Goal: Task Accomplishment & Management: Use online tool/utility

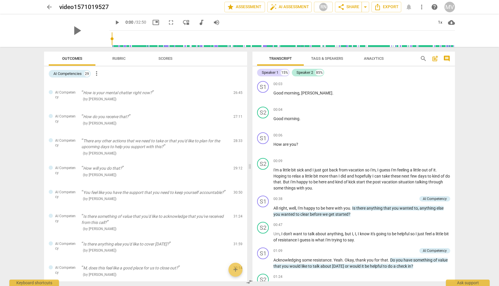
scroll to position [529, 0]
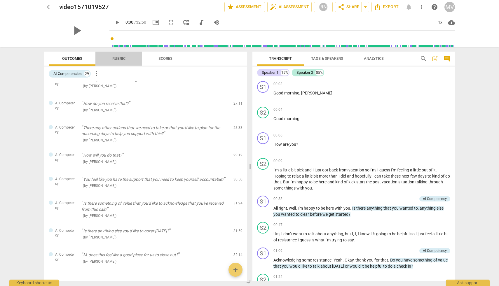
click at [117, 62] on span "Rubric" at bounding box center [118, 59] width 27 height 8
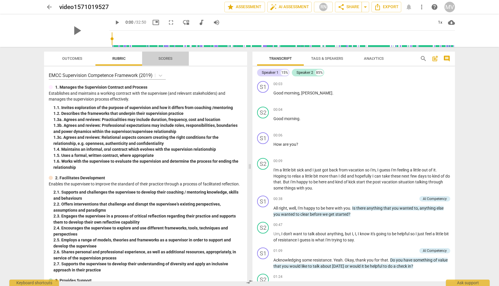
click at [171, 57] on span "Scores" at bounding box center [165, 58] width 14 height 4
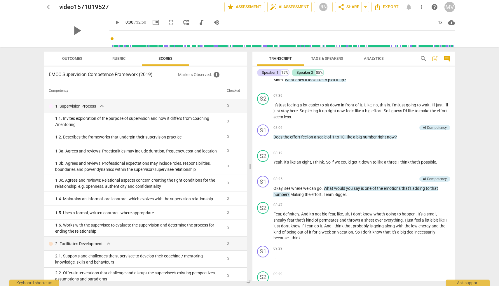
scroll to position [859, 0]
click at [292, 7] on span "auto_fix_high AI Assessment" at bounding box center [289, 7] width 39 height 7
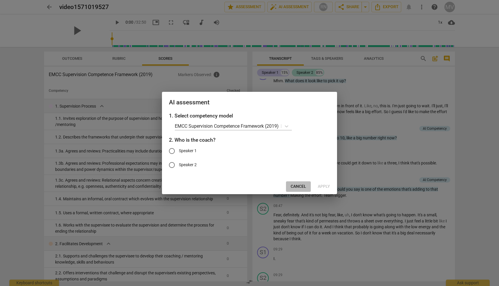
click at [298, 187] on span "Cancel" at bounding box center [298, 187] width 15 height 6
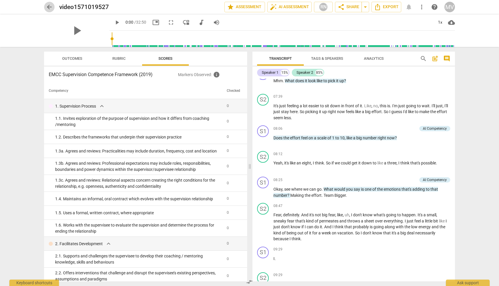
click at [48, 6] on span "arrow_back" at bounding box center [49, 7] width 7 height 7
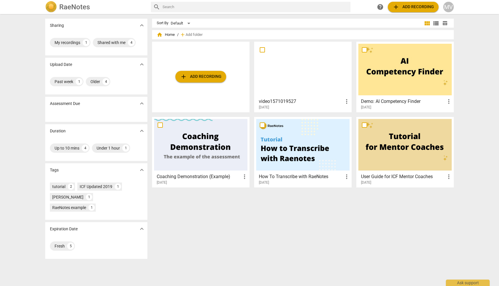
click at [203, 77] on span "add Add recording" at bounding box center [200, 76] width 41 height 7
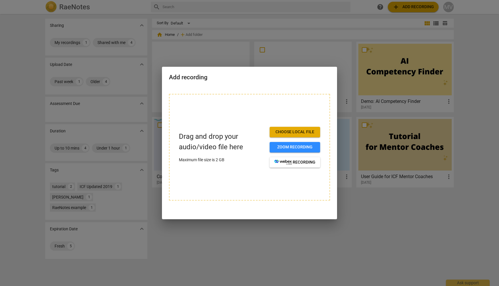
click at [286, 134] on span "Choose local file" at bounding box center [294, 132] width 41 height 6
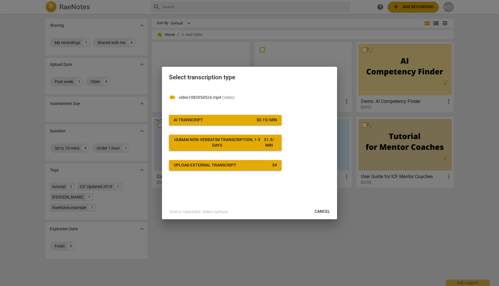
click at [265, 167] on span "Upload external transcript $ 4" at bounding box center [225, 166] width 103 height 6
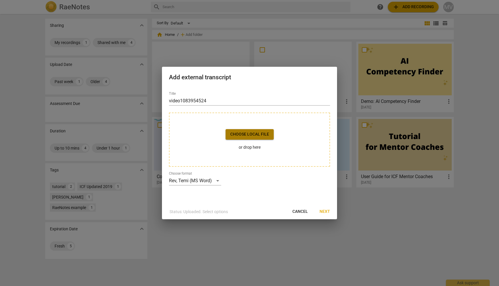
click at [264, 137] on span "Choose local file" at bounding box center [249, 135] width 39 height 6
click at [302, 211] on span "Cancel" at bounding box center [299, 212] width 15 height 6
click at [175, 243] on div at bounding box center [249, 143] width 499 height 286
click at [304, 212] on span "Cancel" at bounding box center [299, 212] width 15 height 6
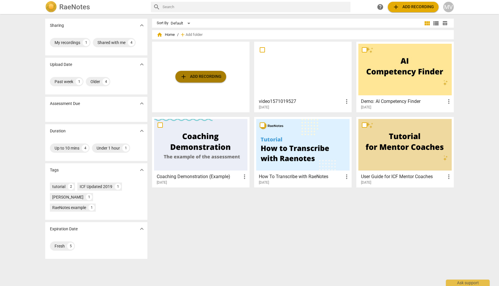
click at [204, 76] on span "add Add recording" at bounding box center [200, 76] width 41 height 7
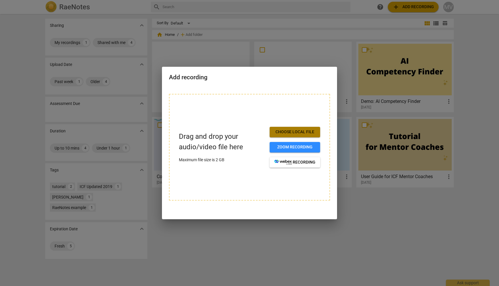
click at [301, 133] on span "Choose local file" at bounding box center [294, 132] width 41 height 6
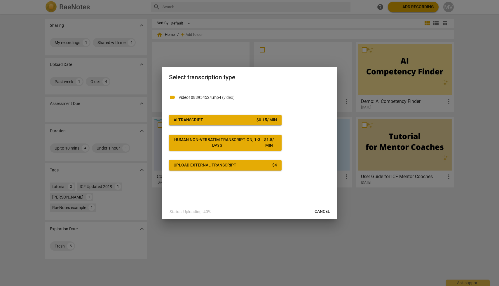
click at [245, 122] on span "AI Transcript $ 0.15 / min" at bounding box center [225, 120] width 103 height 6
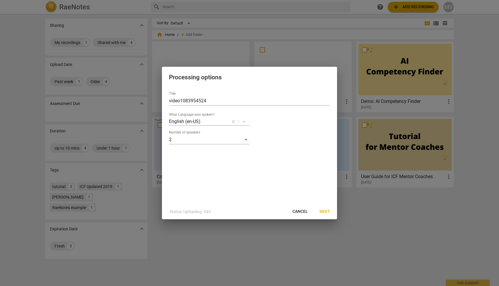
click at [327, 212] on span "Next" at bounding box center [325, 212] width 11 height 6
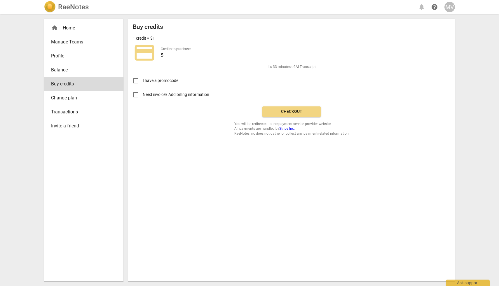
click at [146, 49] on span "credit_card" at bounding box center [144, 52] width 23 height 23
click at [288, 111] on span "Checkout" at bounding box center [291, 112] width 49 height 6
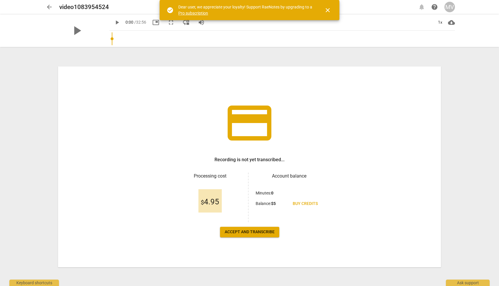
click at [249, 234] on span "Accept and transcribe" at bounding box center [250, 232] width 50 height 6
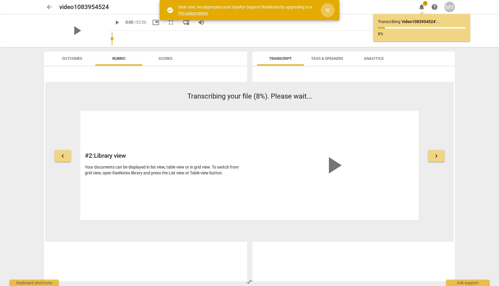
click at [330, 9] on span "close" at bounding box center [327, 10] width 7 height 7
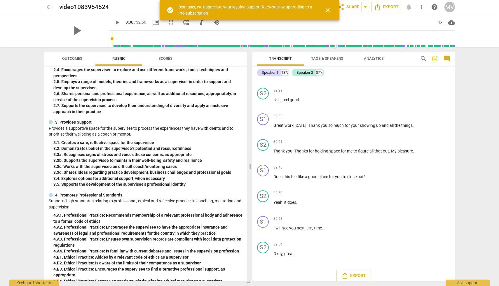
scroll to position [2800, 0]
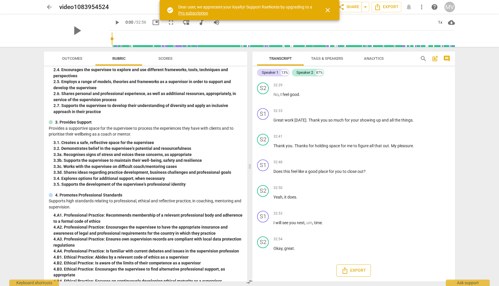
click at [344, 271] on icon "Export" at bounding box center [345, 271] width 5 height 6
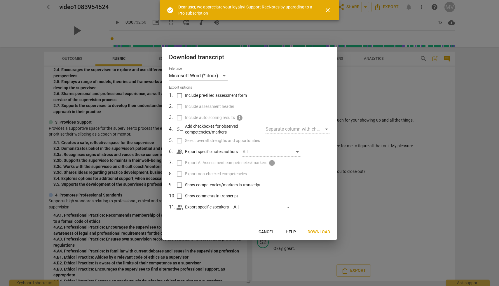
click at [260, 232] on span "Cancel" at bounding box center [266, 232] width 15 height 6
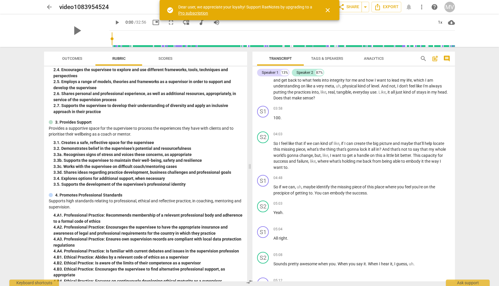
scroll to position [0, 0]
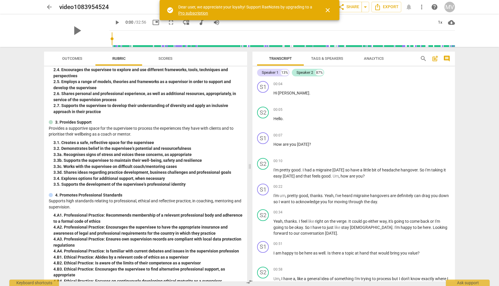
click at [327, 60] on span "Tags & Speakers" at bounding box center [327, 58] width 32 height 4
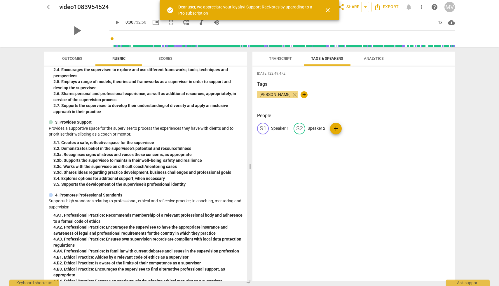
click at [283, 129] on p "Speaker 1" at bounding box center [280, 128] width 18 height 6
type input "[PERSON_NAME]"
click at [348, 127] on p "Speaker 2" at bounding box center [355, 128] width 18 height 6
type input "[PERSON_NAME]"
click at [403, 187] on div "[DATE]T22:49:47Z Tags [PERSON_NAME] close + People MV [PERSON_NAME] edit [PERSO…" at bounding box center [353, 174] width 203 height 215
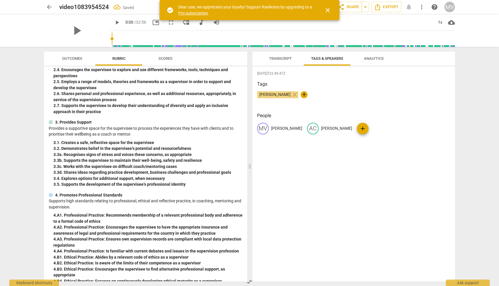
click at [281, 57] on span "Transcript" at bounding box center [280, 58] width 23 height 4
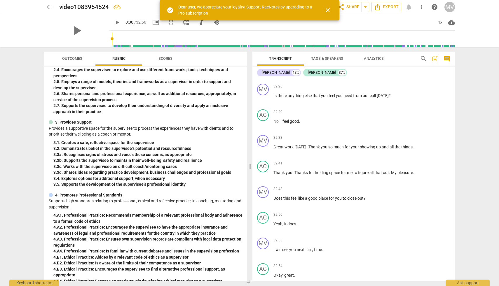
scroll to position [2800, 0]
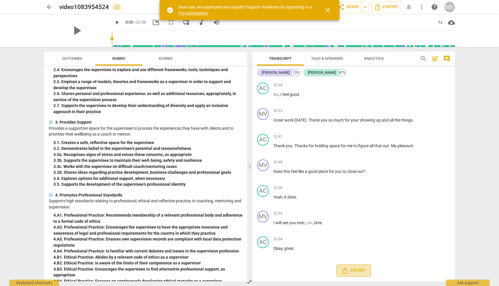
click at [363, 271] on span "Export" at bounding box center [353, 270] width 25 height 7
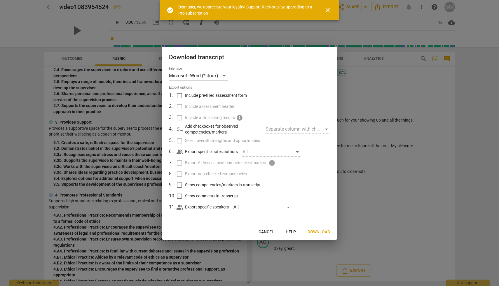
click at [320, 231] on span "Download" at bounding box center [319, 232] width 22 height 6
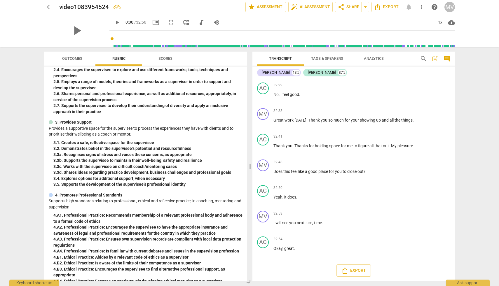
click at [427, 22] on div "play_arrow 0:00 / 32:56 picture_in_picture fullscreen move_down audiotrack volu…" at bounding box center [282, 22] width 346 height 16
